Goal: Feedback & Contribution: Leave review/rating

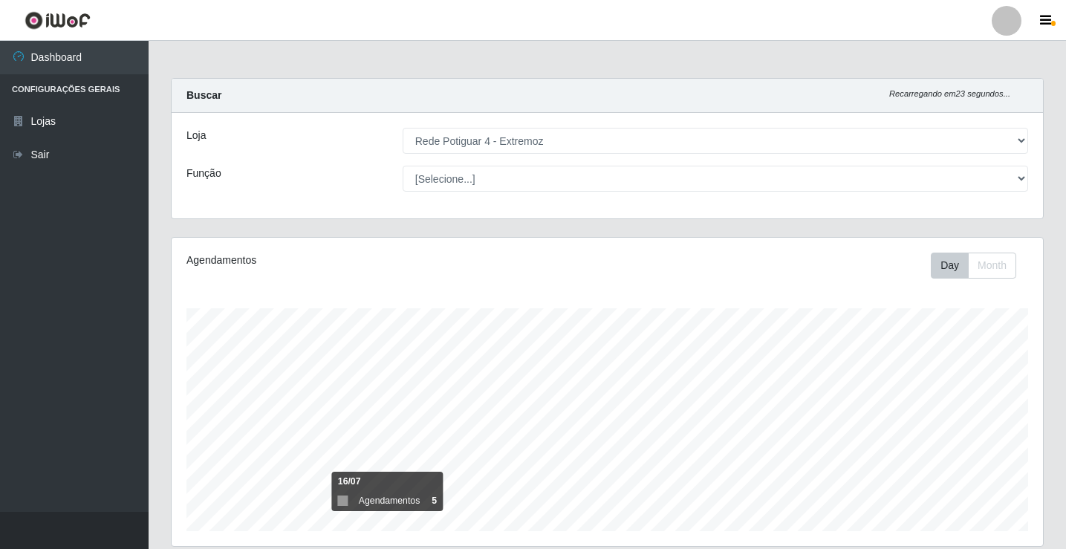
select select "78"
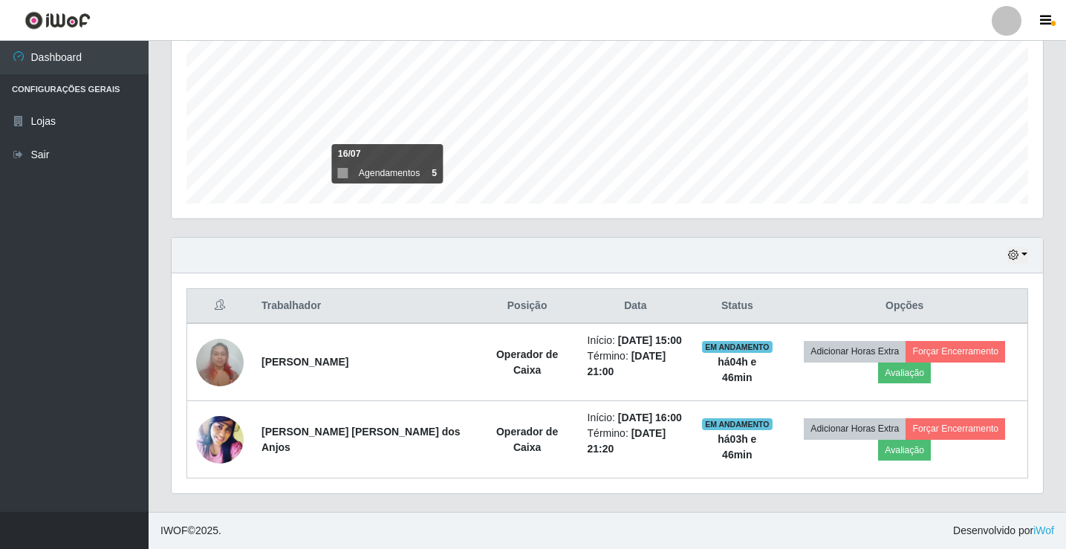
scroll to position [308, 871]
click at [1013, 251] on icon "button" at bounding box center [1013, 255] width 10 height 10
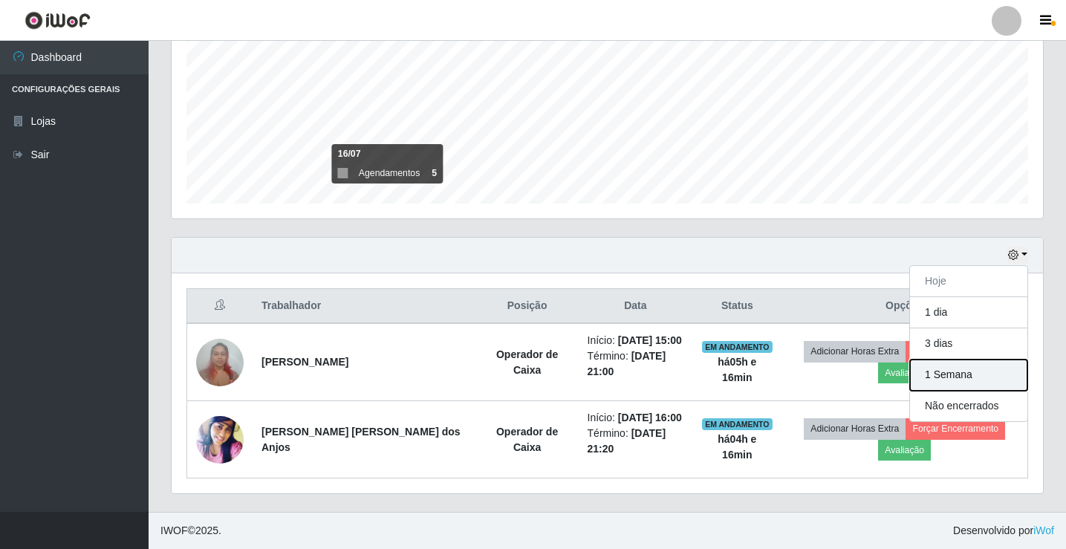
click at [952, 371] on button "1 Semana" at bounding box center [968, 375] width 117 height 31
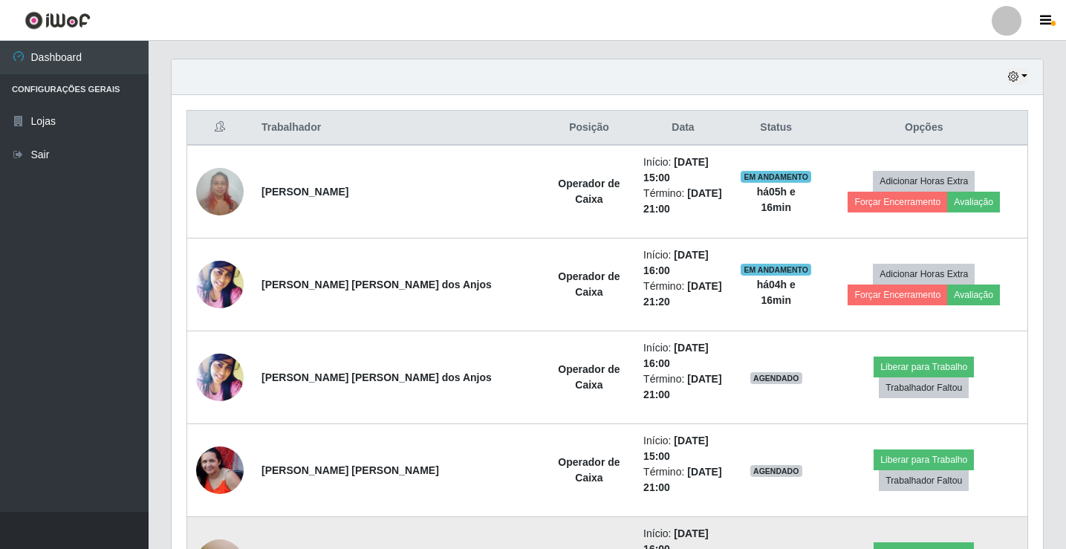
scroll to position [497, 0]
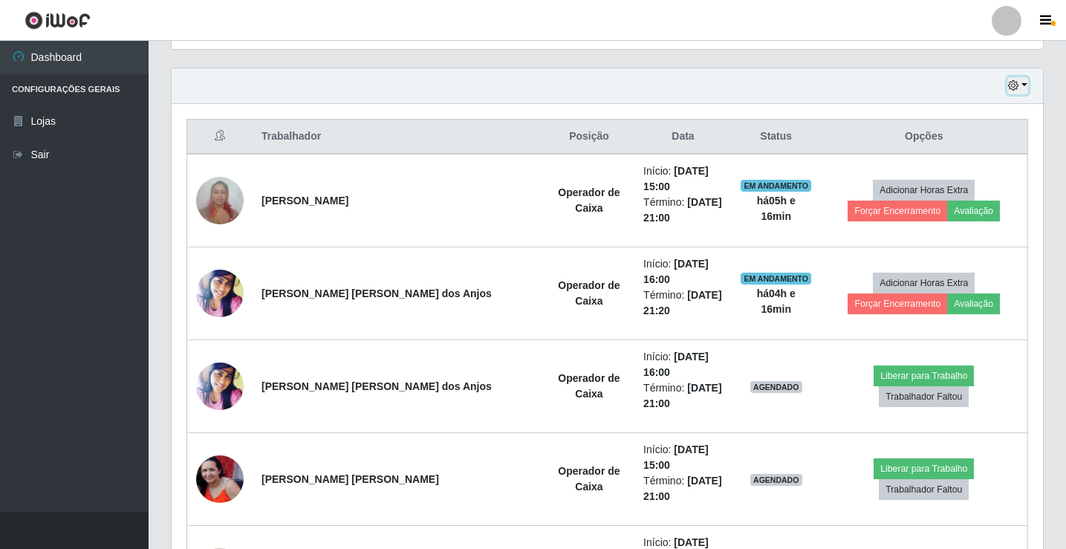
click at [1016, 85] on icon "button" at bounding box center [1013, 85] width 10 height 10
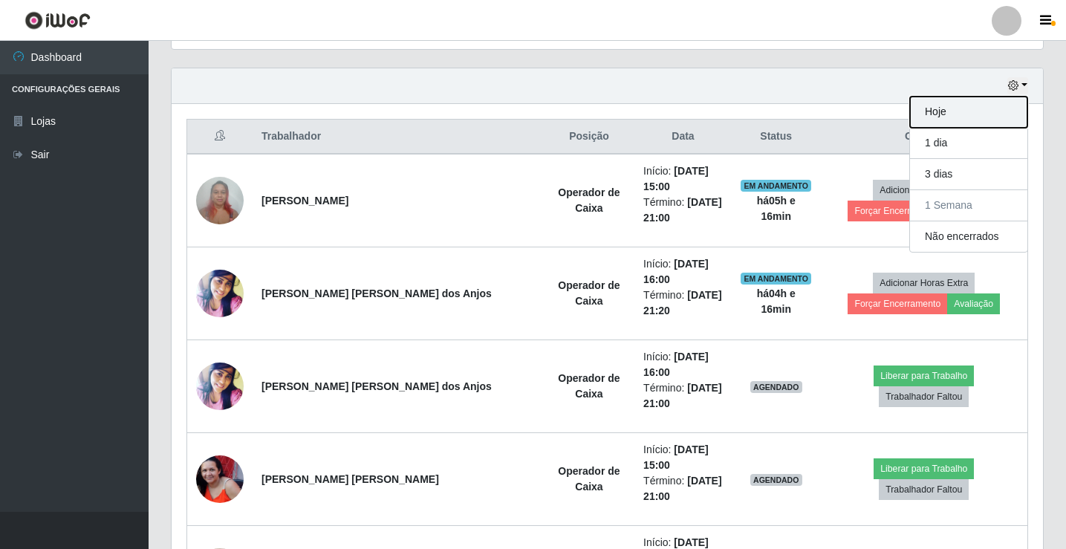
click at [993, 117] on button "Hoje" at bounding box center [968, 112] width 117 height 31
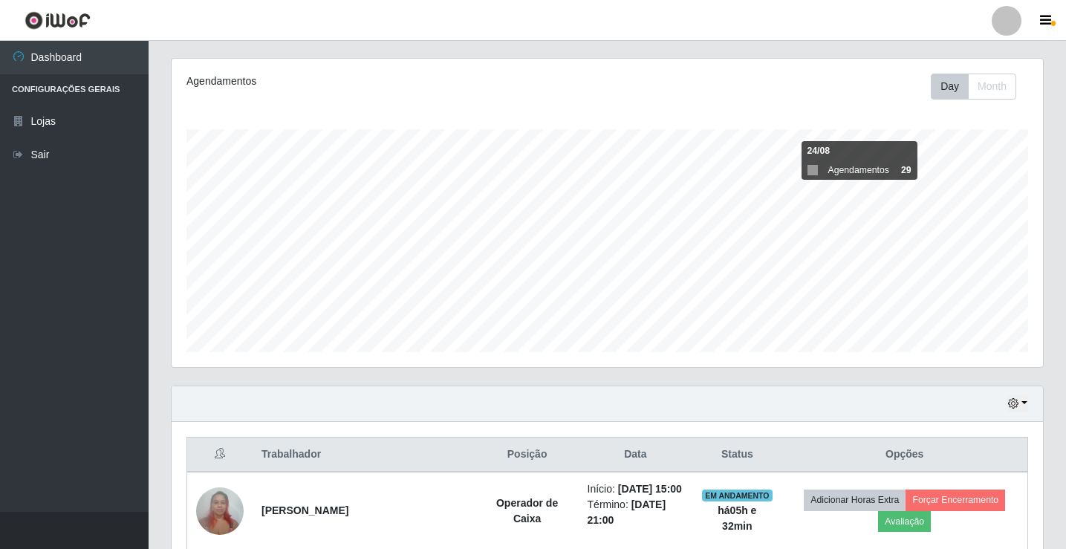
scroll to position [328, 0]
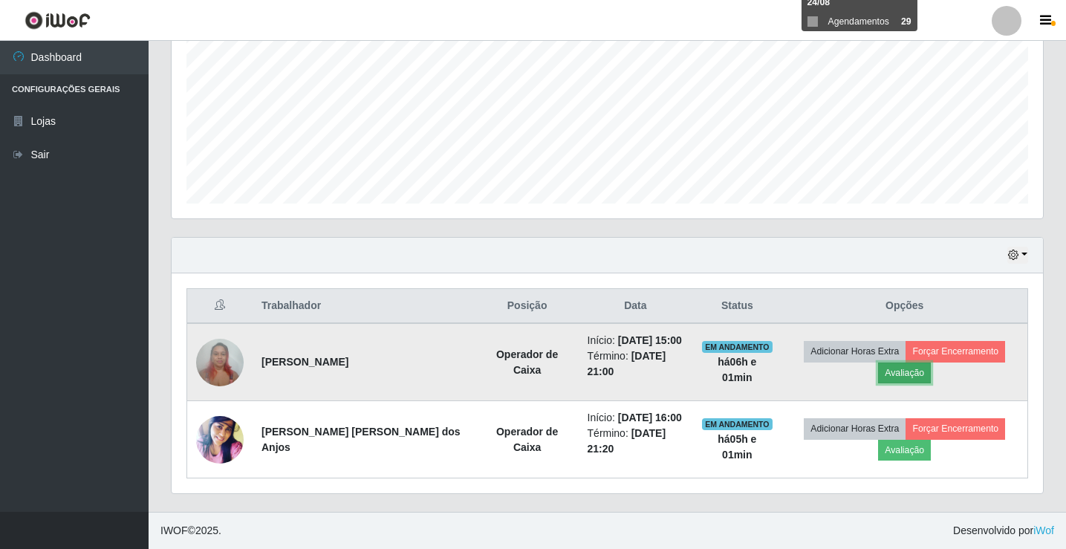
click at [884, 370] on button "Avaliação" at bounding box center [904, 373] width 53 height 21
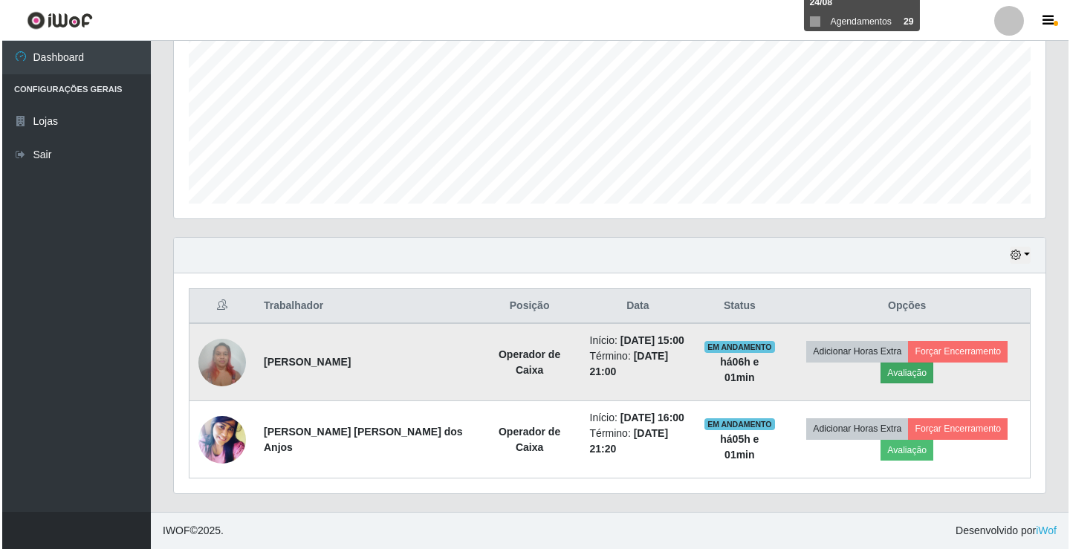
scroll to position [308, 864]
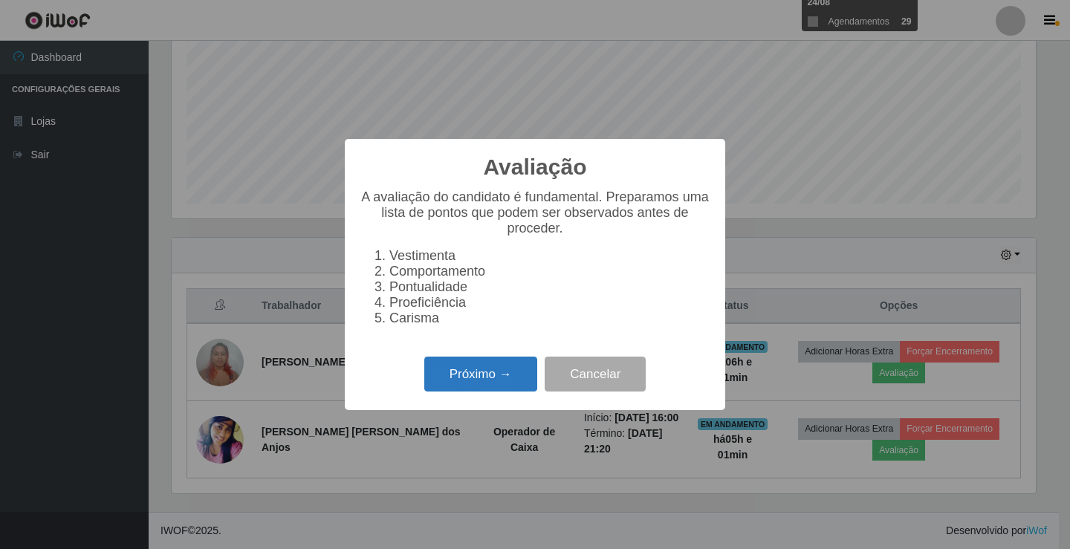
click at [470, 374] on button "Próximo →" at bounding box center [480, 374] width 113 height 35
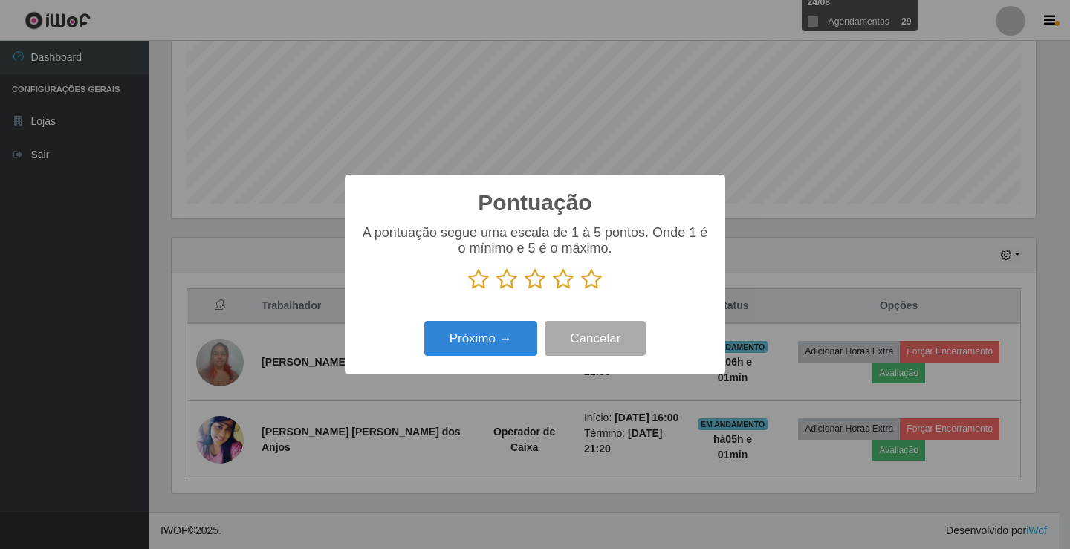
click at [586, 284] on icon at bounding box center [591, 279] width 21 height 22
click at [581, 290] on input "radio" at bounding box center [581, 290] width 0 height 0
click at [530, 285] on icon at bounding box center [534, 279] width 21 height 22
click at [524, 290] on input "radio" at bounding box center [524, 290] width 0 height 0
click at [507, 332] on button "Próximo →" at bounding box center [480, 338] width 113 height 35
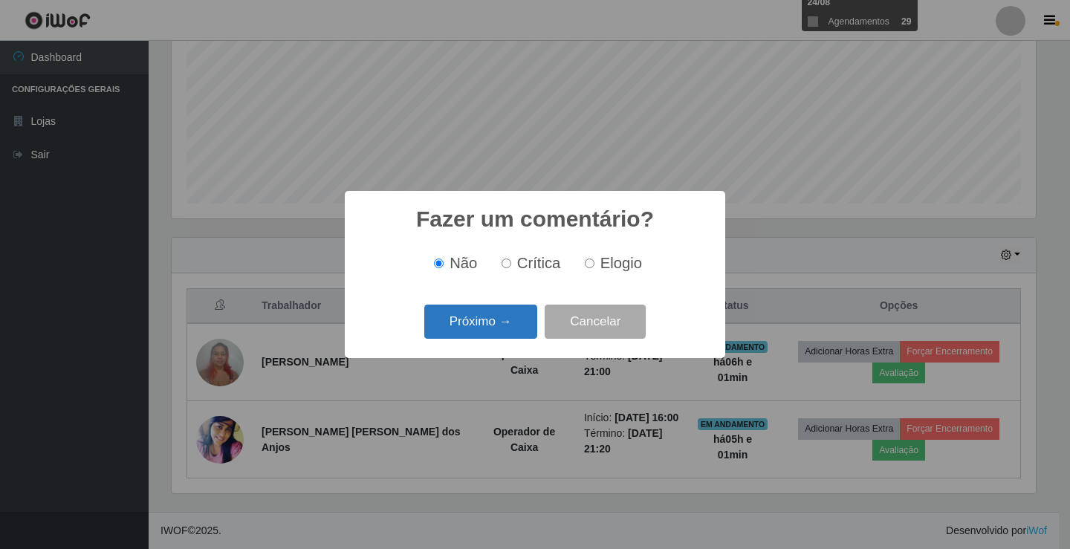
click at [533, 327] on button "Próximo →" at bounding box center [480, 322] width 113 height 35
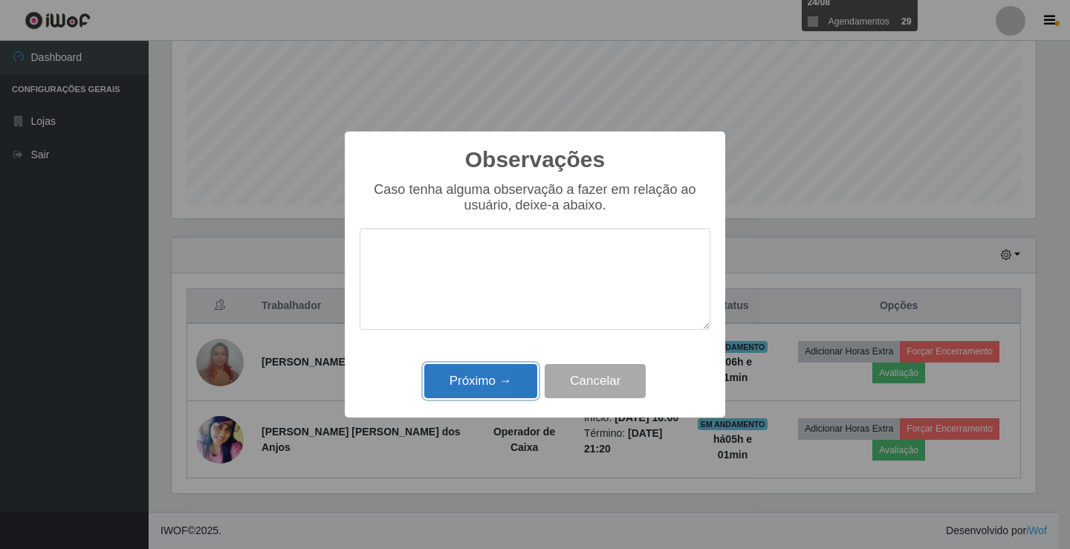
click at [519, 377] on button "Próximo →" at bounding box center [480, 381] width 113 height 35
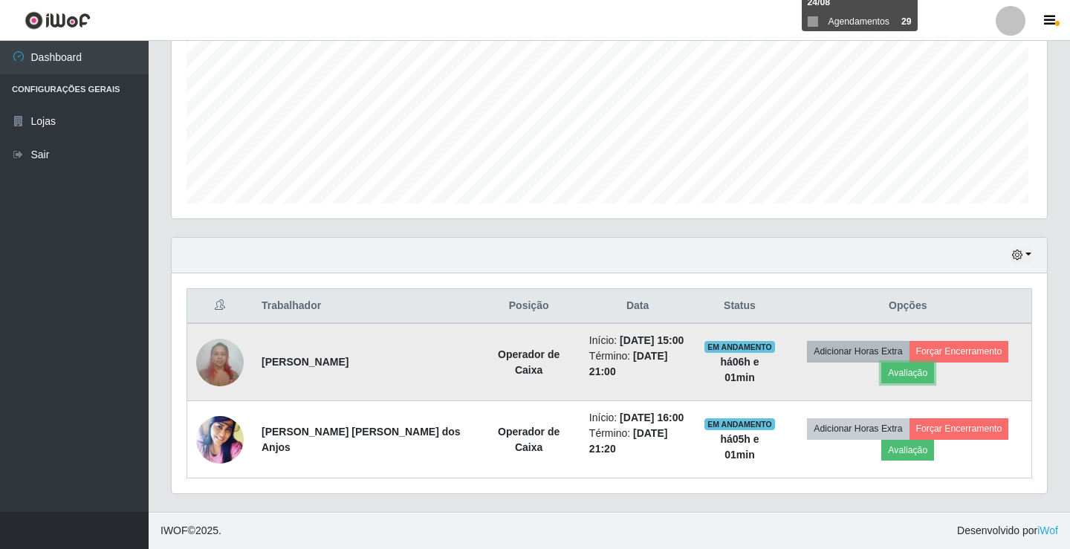
scroll to position [308, 871]
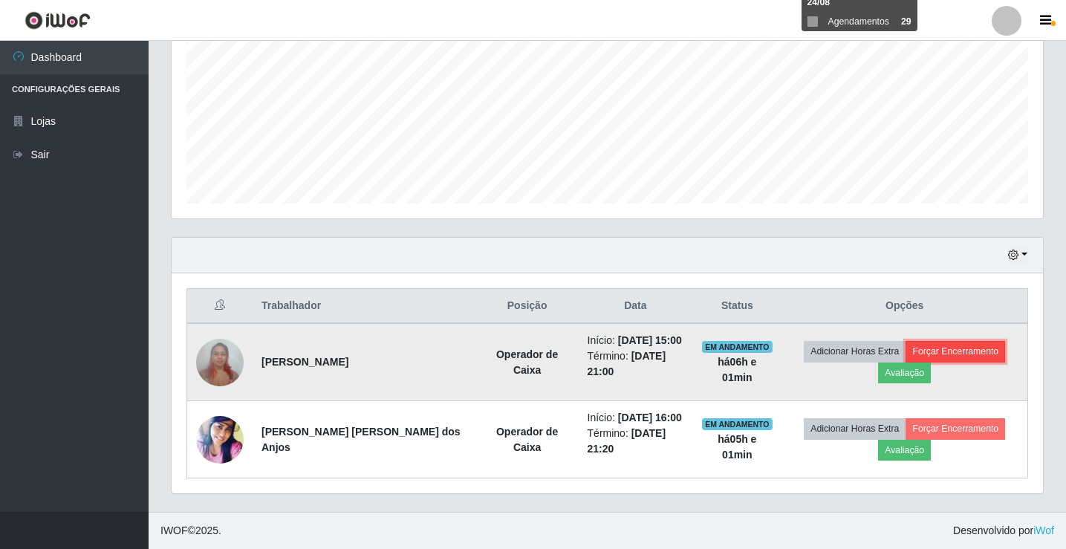
click at [961, 350] on button "Forçar Encerramento" at bounding box center [956, 351] width 100 height 21
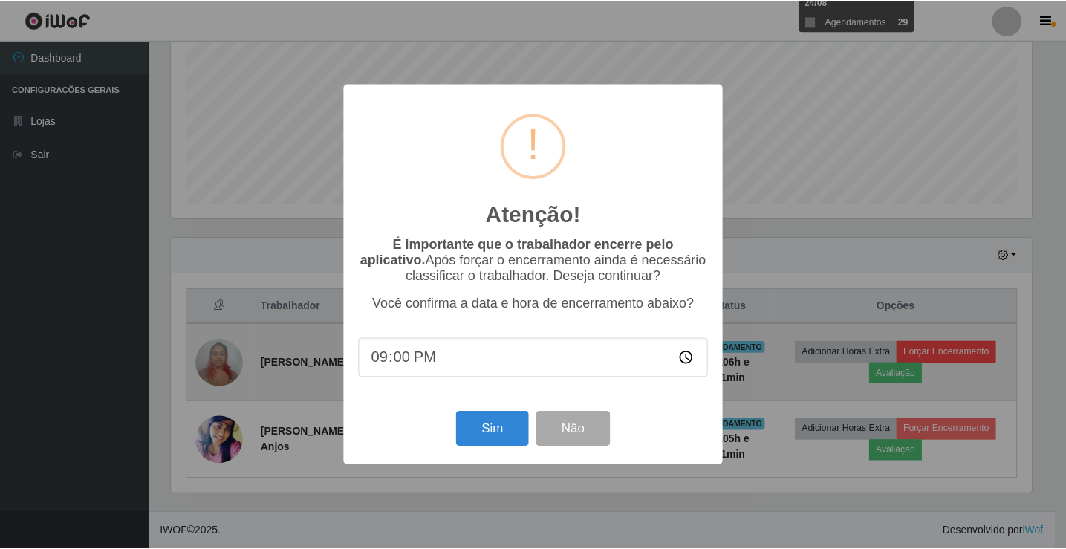
scroll to position [308, 864]
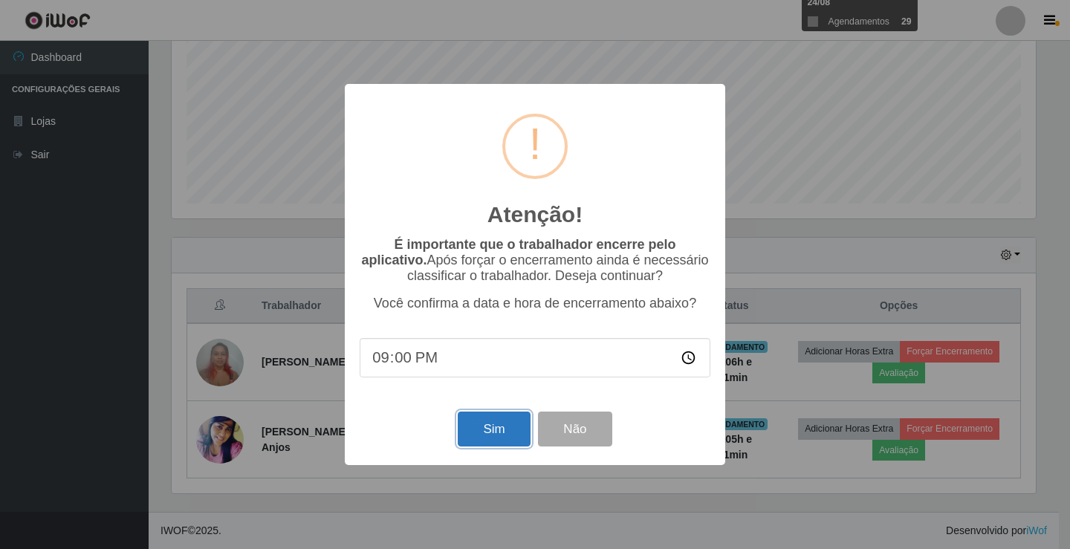
click at [504, 437] on button "Sim" at bounding box center [494, 429] width 72 height 35
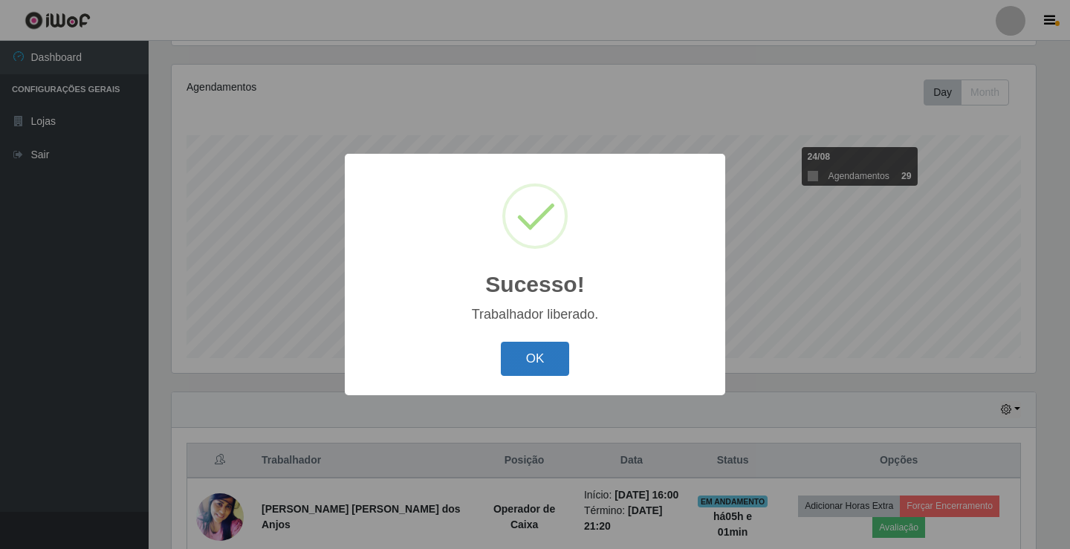
click at [529, 369] on button "OK" at bounding box center [535, 359] width 69 height 35
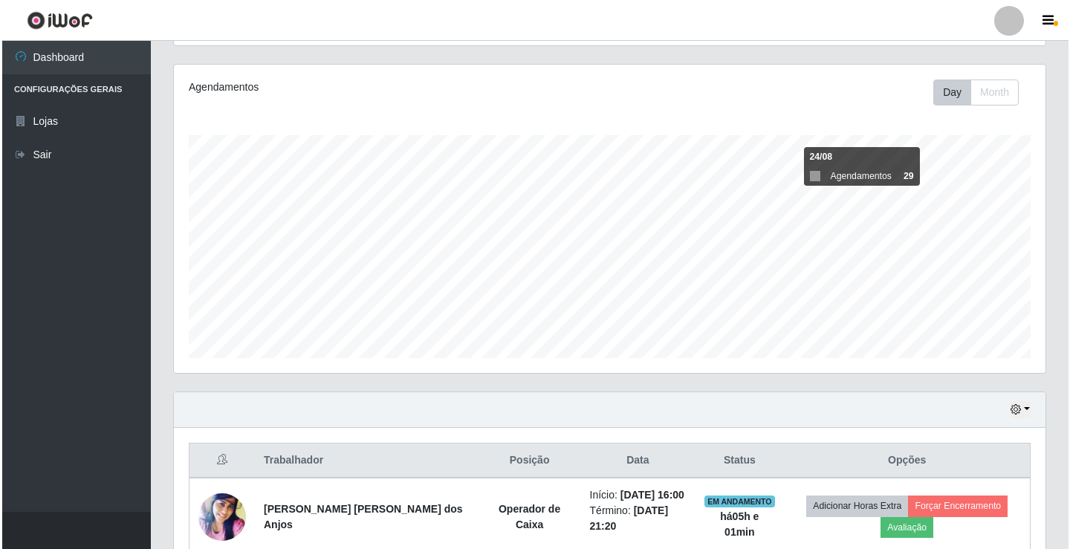
scroll to position [239, 0]
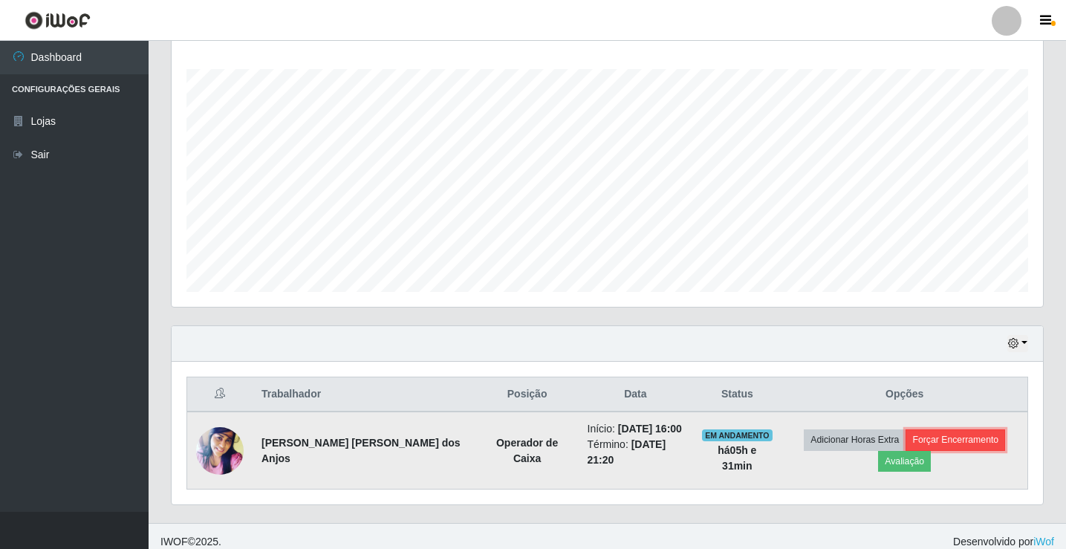
click at [908, 436] on button "Forçar Encerramento" at bounding box center [956, 439] width 100 height 21
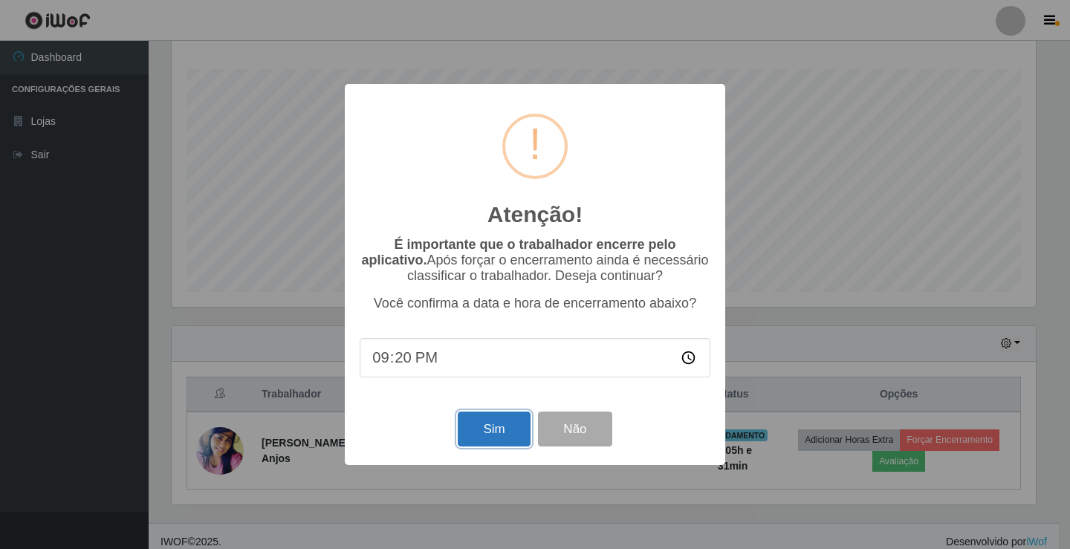
click at [487, 423] on button "Sim" at bounding box center [494, 429] width 72 height 35
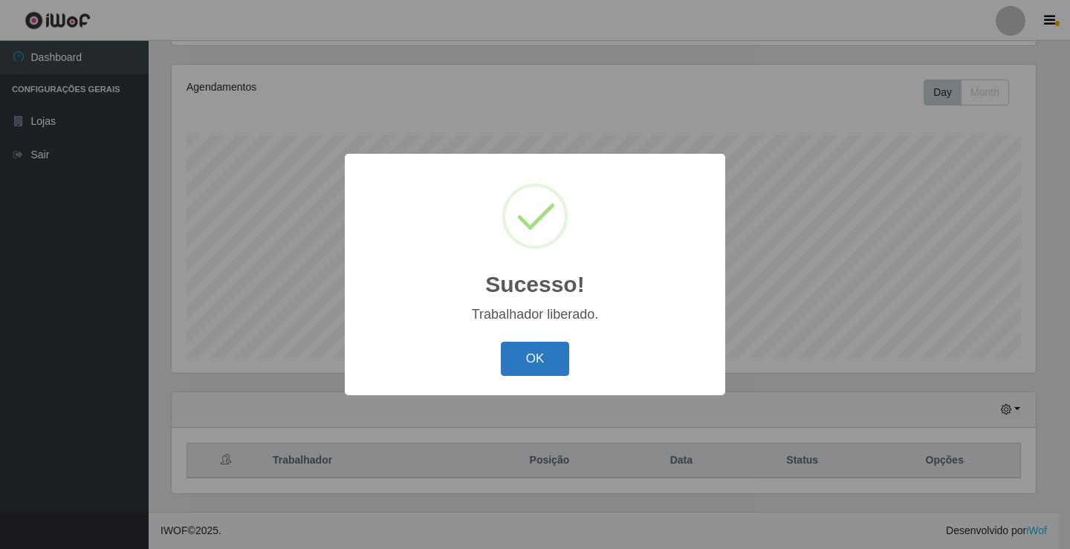
click at [532, 360] on button "OK" at bounding box center [535, 359] width 69 height 35
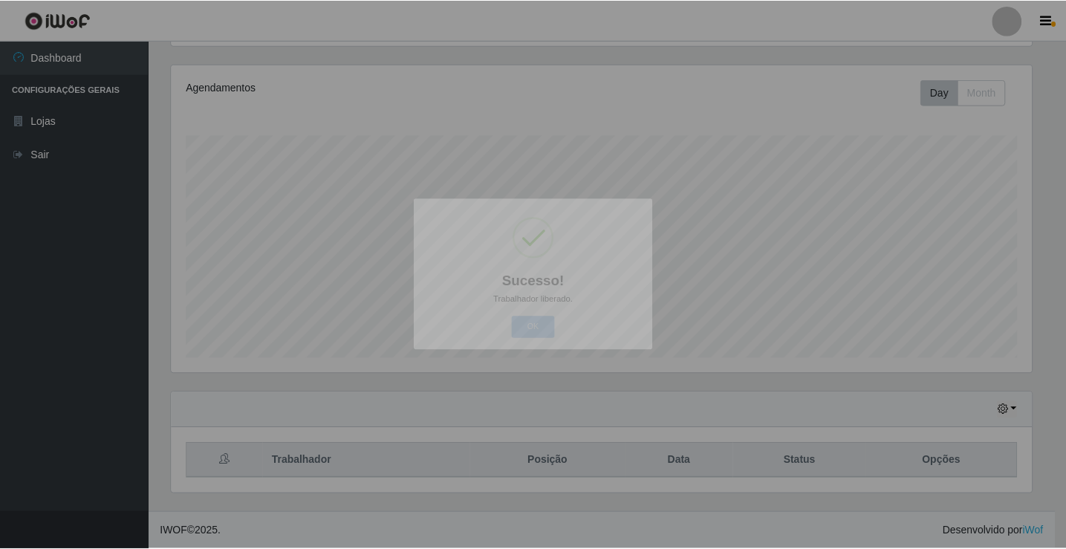
scroll to position [308, 871]
